Goal: Transaction & Acquisition: Purchase product/service

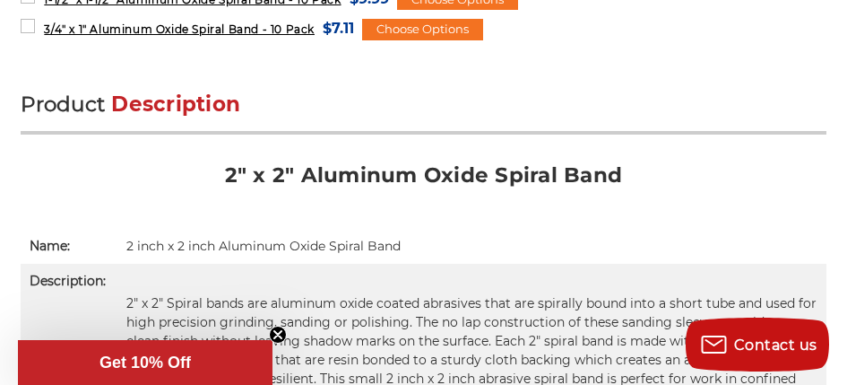
scroll to position [1166, 0]
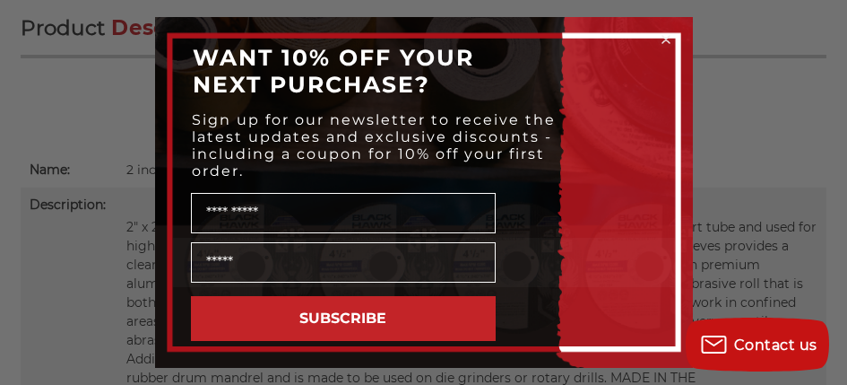
click at [670, 35] on circle "Close dialog" at bounding box center [665, 39] width 17 height 17
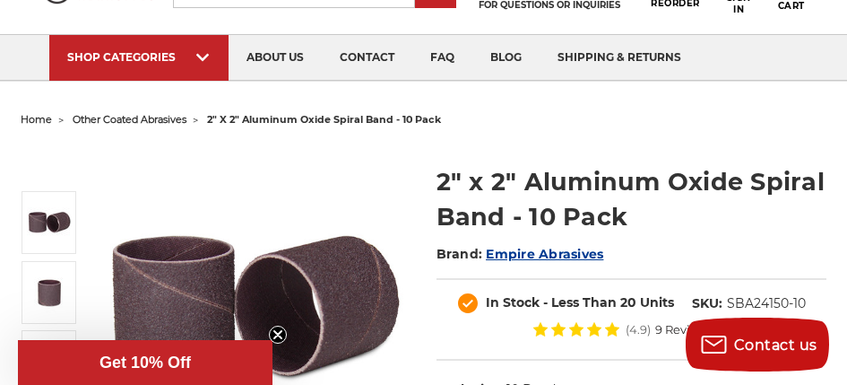
scroll to position [0, 0]
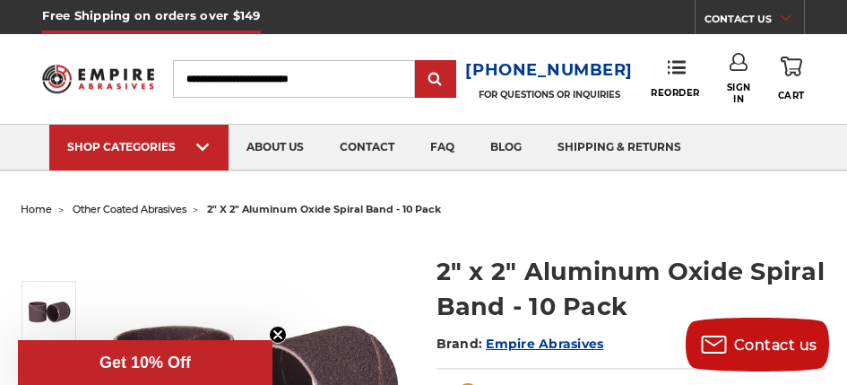
click at [194, 77] on input "Search" at bounding box center [294, 79] width 242 height 38
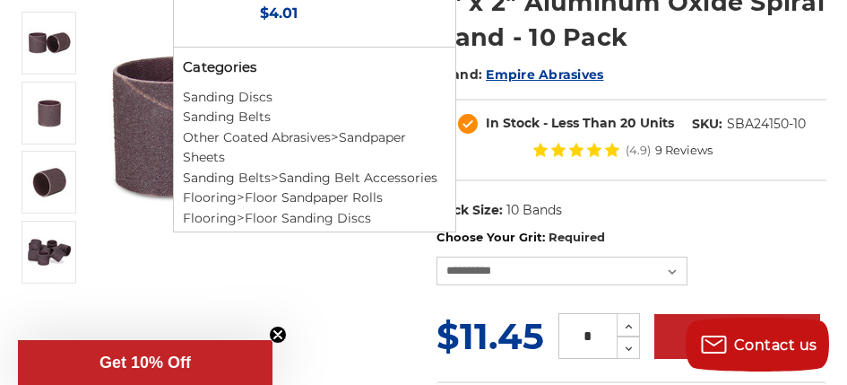
scroll to position [1065, 0]
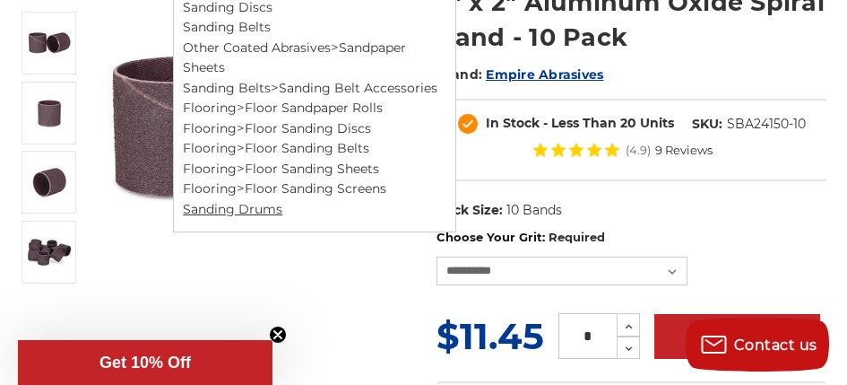
type input "*******"
click at [237, 210] on link "Sanding Drums" at bounding box center [233, 209] width 100 height 16
